Goal: Information Seeking & Learning: Check status

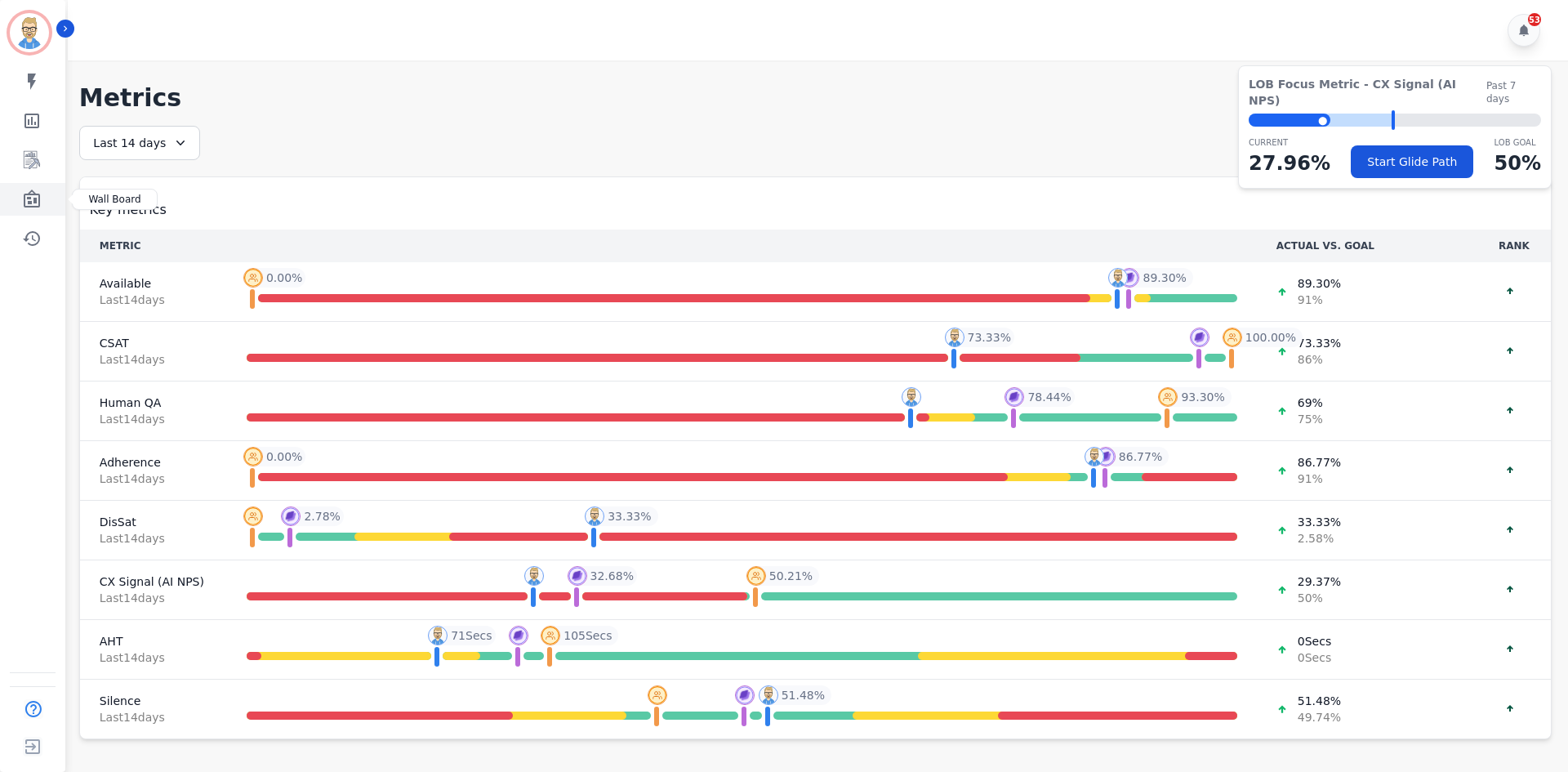
click at [34, 200] on icon "Sidebar" at bounding box center [32, 198] width 16 height 18
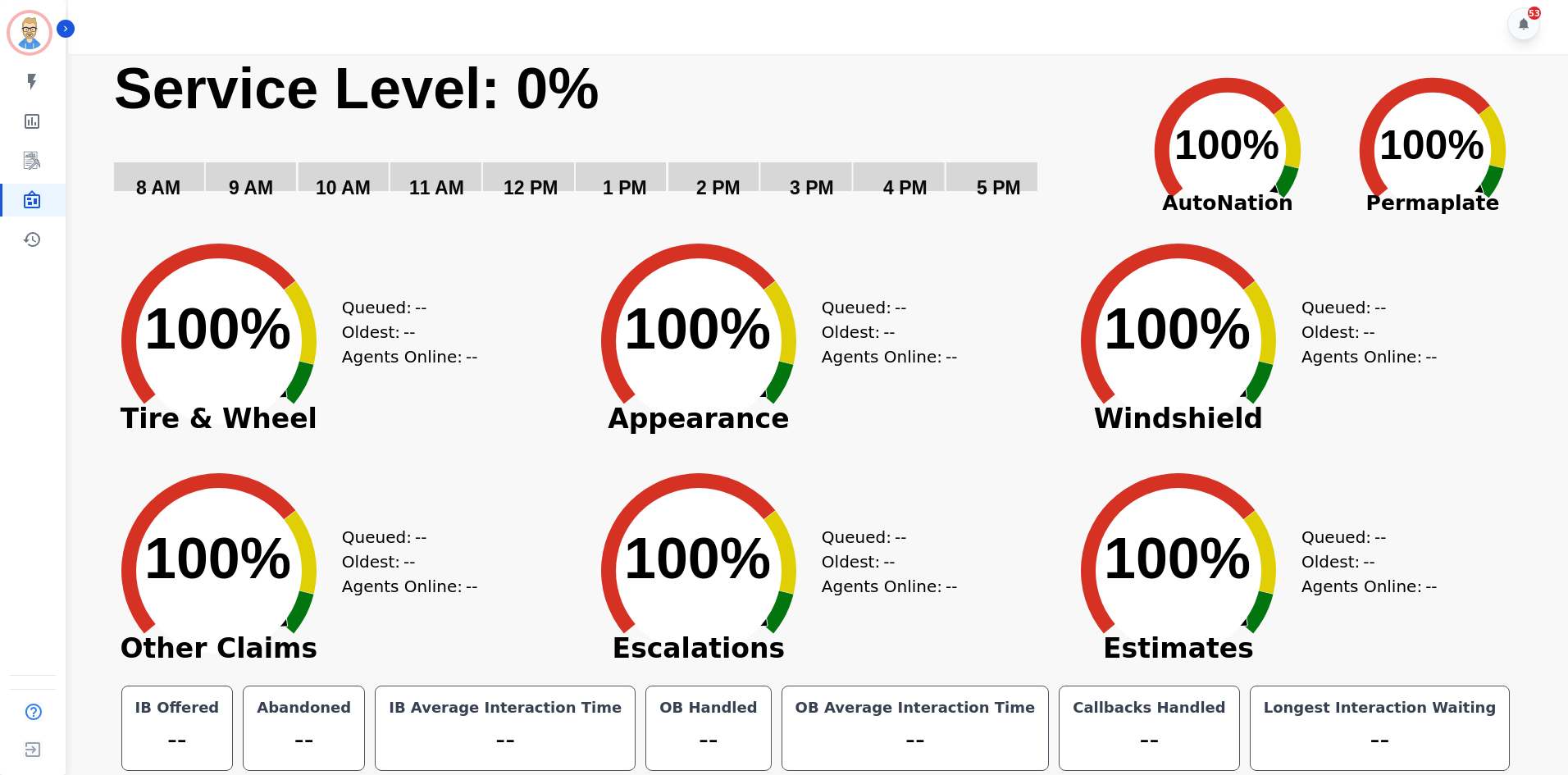
scroll to position [9, 0]
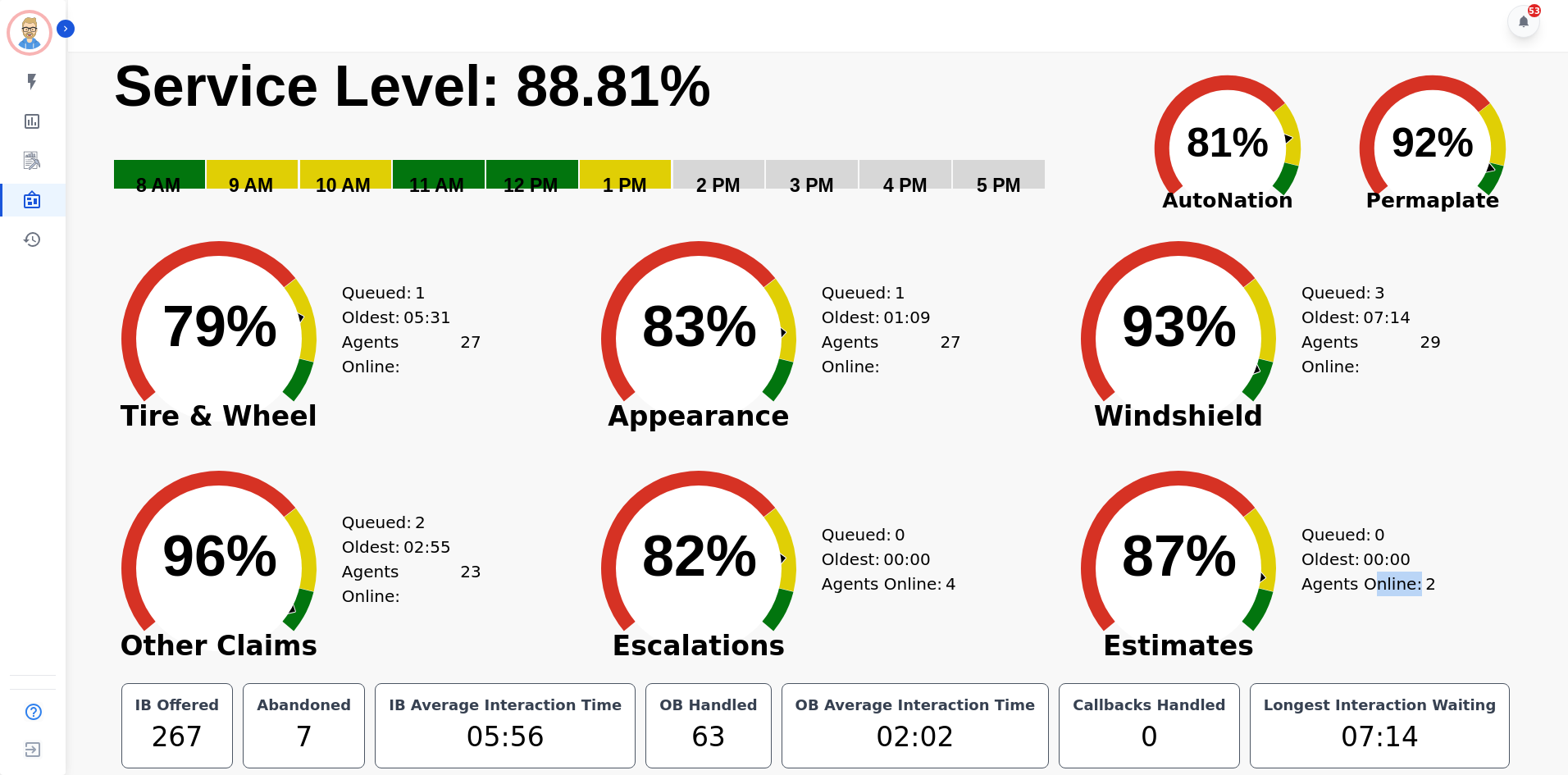
drag, startPoint x: 1372, startPoint y: 584, endPoint x: 1431, endPoint y: 588, distance: 59.1
click at [1431, 588] on div "Agents Online: 2" at bounding box center [1371, 584] width 139 height 25
click at [1408, 587] on div "Agents Online: 2" at bounding box center [1371, 584] width 139 height 25
click at [1343, 580] on div "Agents Online: 2" at bounding box center [1371, 584] width 139 height 25
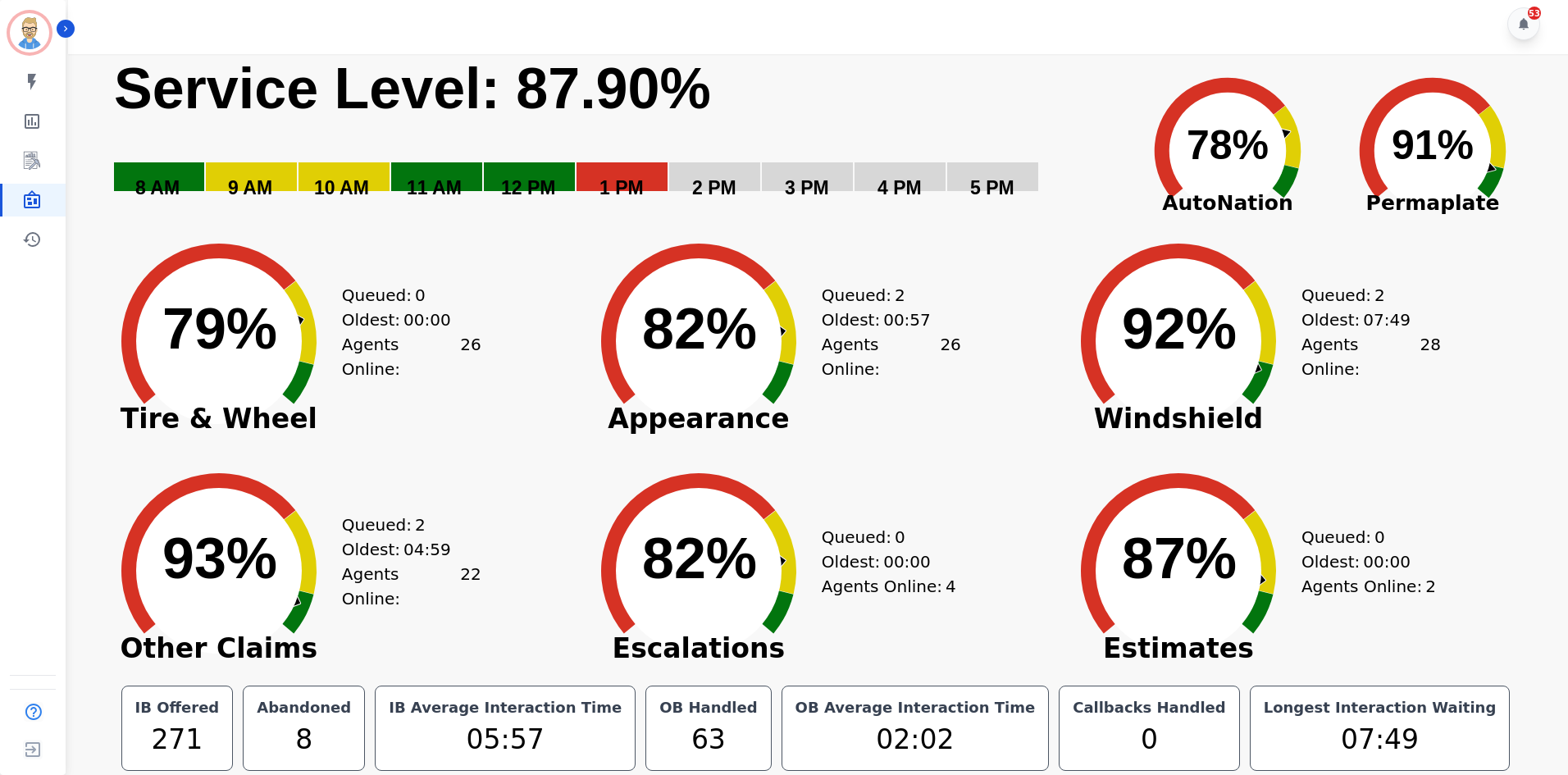
scroll to position [0, 0]
